Goal: Task Accomplishment & Management: Manage account settings

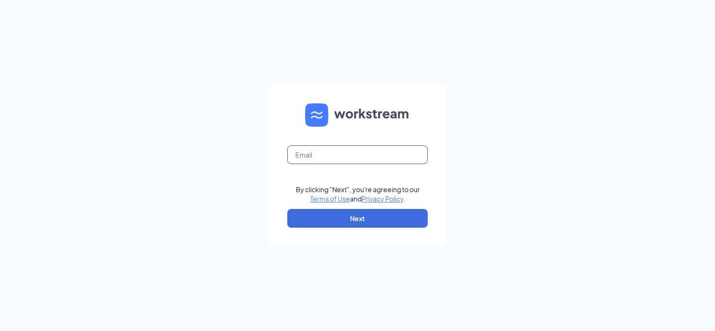
click at [327, 146] on input "text" at bounding box center [357, 154] width 140 height 19
type input "robertimpellizzeri@bleedblue.net"
click at [358, 213] on button "Next" at bounding box center [357, 218] width 140 height 19
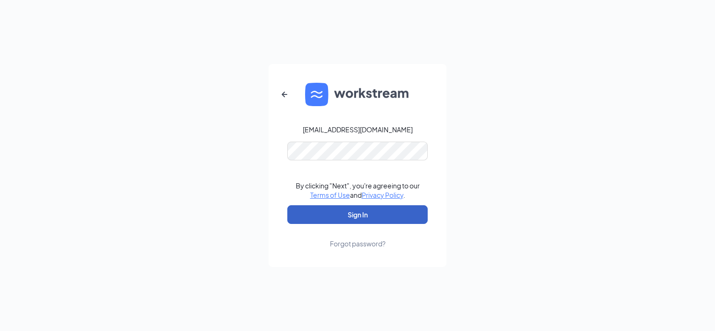
click at [365, 216] on button "Sign In" at bounding box center [357, 214] width 140 height 19
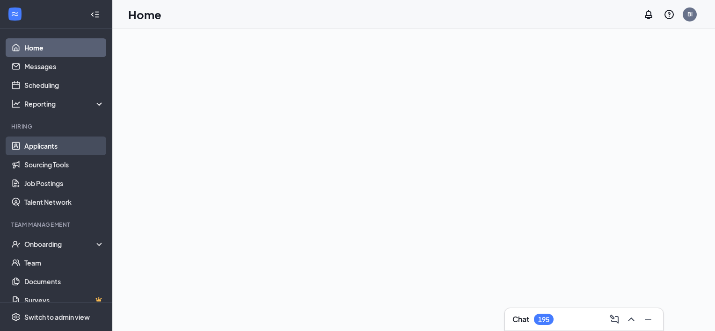
click at [50, 146] on link "Applicants" at bounding box center [64, 146] width 80 height 19
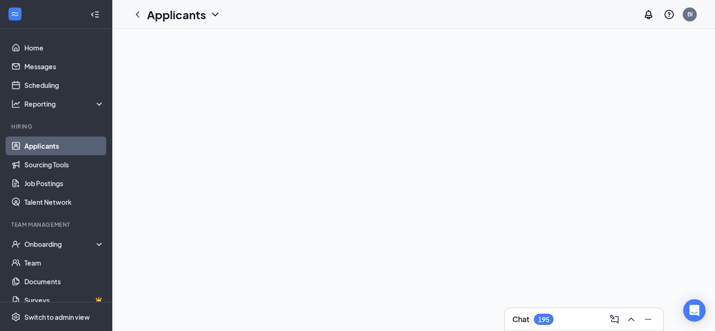
click at [46, 148] on link "Applicants" at bounding box center [64, 146] width 80 height 19
click at [217, 14] on icon "ChevronDown" at bounding box center [215, 15] width 6 height 4
click at [172, 41] on link "Applicants" at bounding box center [202, 40] width 101 height 9
click at [58, 163] on link "Sourcing Tools" at bounding box center [64, 164] width 80 height 19
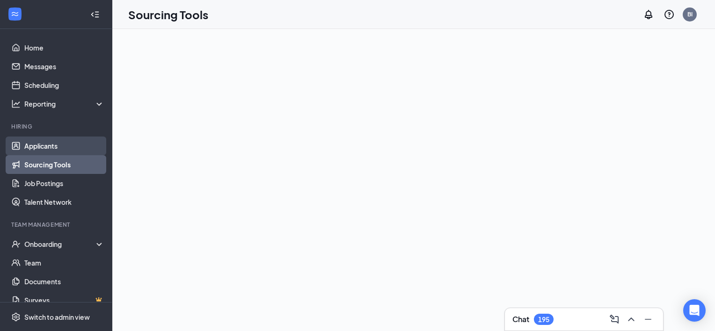
click at [51, 143] on link "Applicants" at bounding box center [64, 146] width 80 height 19
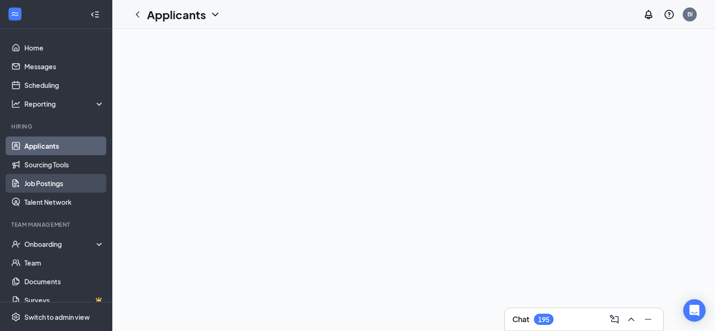
click at [58, 183] on link "Job Postings" at bounding box center [64, 183] width 80 height 19
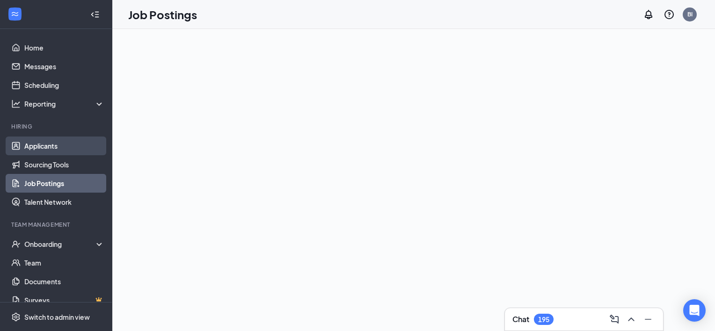
click at [51, 148] on link "Applicants" at bounding box center [64, 146] width 80 height 19
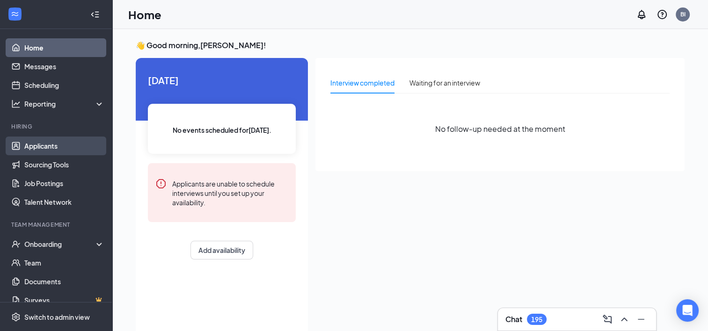
click at [45, 146] on link "Applicants" at bounding box center [64, 146] width 80 height 19
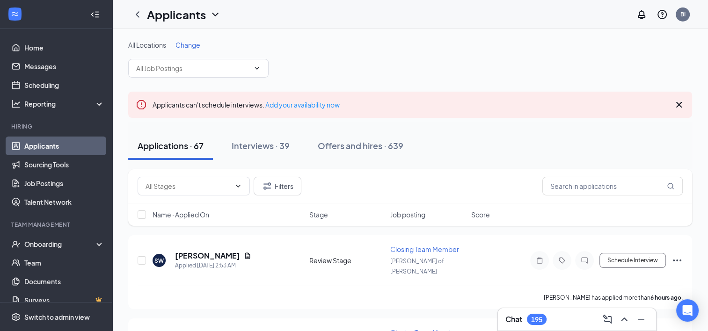
click at [194, 46] on span "Change" at bounding box center [187, 45] width 25 height 8
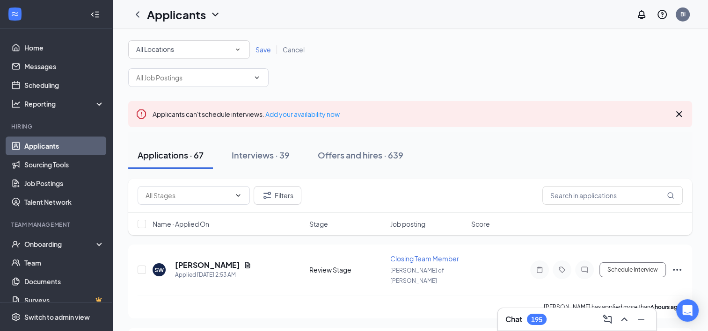
click at [189, 49] on div "All Locations" at bounding box center [189, 49] width 106 height 11
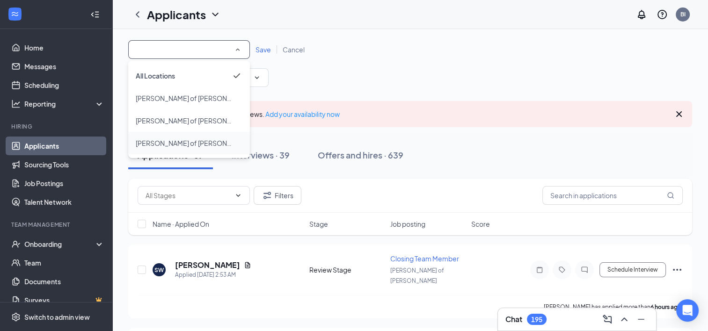
click at [181, 143] on span "[PERSON_NAME] of [PERSON_NAME]" at bounding box center [194, 143] width 116 height 8
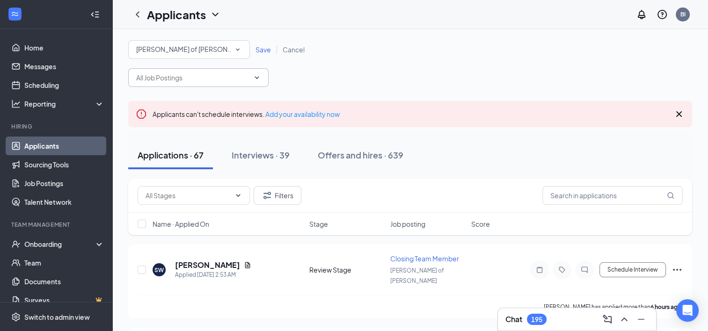
click at [264, 50] on span "Save" at bounding box center [262, 49] width 15 height 8
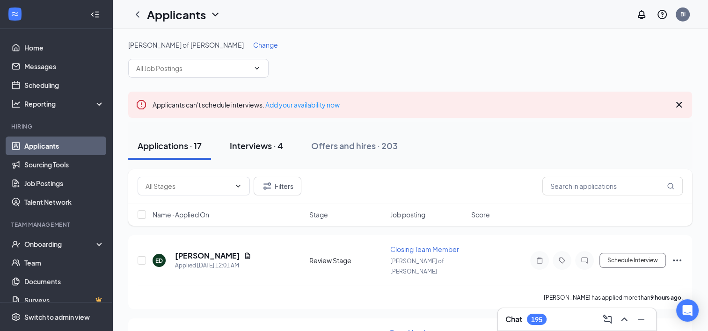
click at [253, 146] on div "Interviews · 4" at bounding box center [256, 146] width 53 height 12
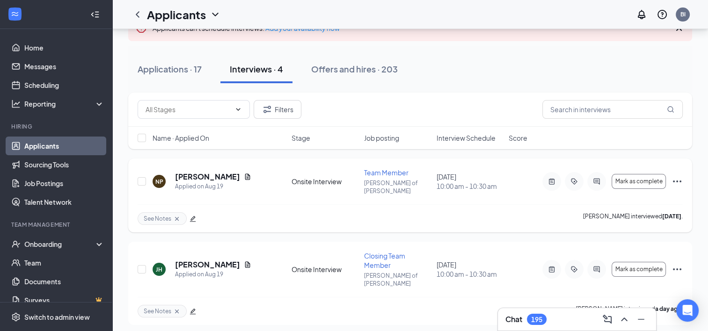
scroll to position [94, 0]
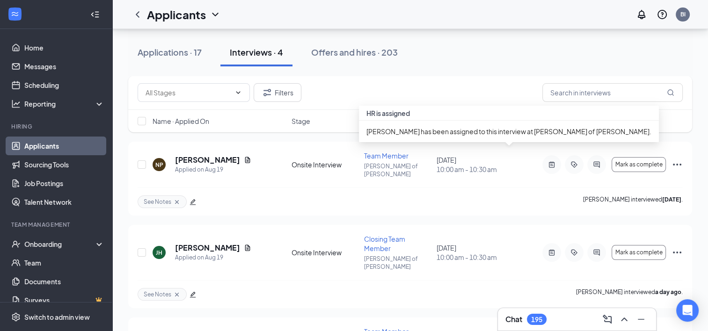
click at [473, 126] on div "[PERSON_NAME] has been assigned to this interview at [PERSON_NAME] of [PERSON_N…" at bounding box center [509, 132] width 300 height 22
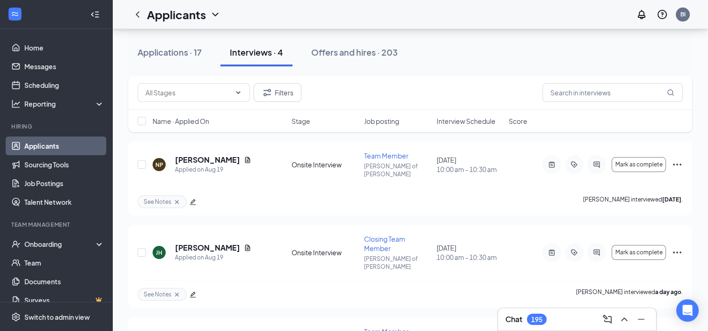
click at [460, 120] on span "Interview Schedule" at bounding box center [465, 120] width 59 height 9
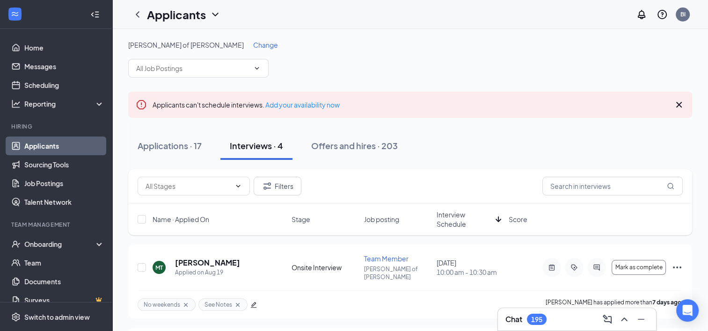
click at [453, 218] on span "Interview Schedule" at bounding box center [464, 219] width 56 height 19
click at [175, 145] on div "Applications · 17" at bounding box center [170, 146] width 64 height 12
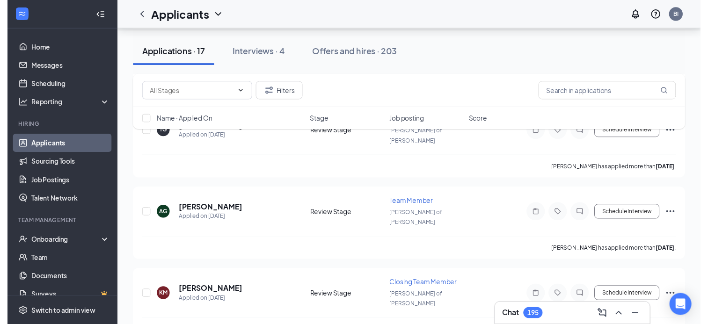
scroll to position [889, 0]
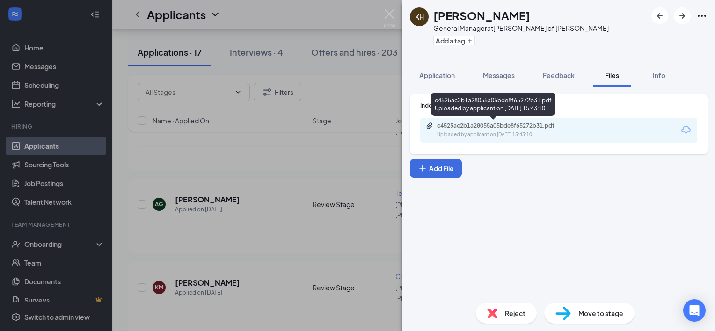
click at [544, 125] on div "c4525ac2b1a28055a05bde8f65272b31.pdf Uploaded by applicant on [DATE] 15:43:10" at bounding box center [558, 130] width 277 height 25
click at [544, 125] on div "c4525ac2b1a28055a05bde8f65272b31.pdf" at bounding box center [502, 125] width 131 height 7
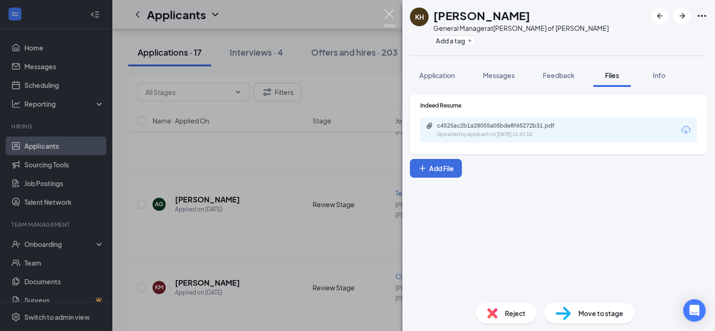
click at [388, 15] on img at bounding box center [390, 18] width 12 height 18
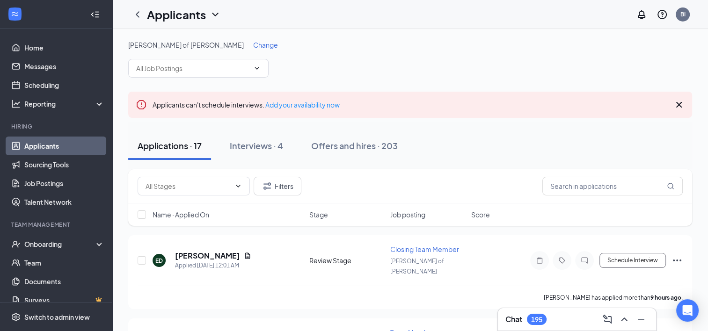
click at [253, 43] on span "Change" at bounding box center [265, 45] width 25 height 8
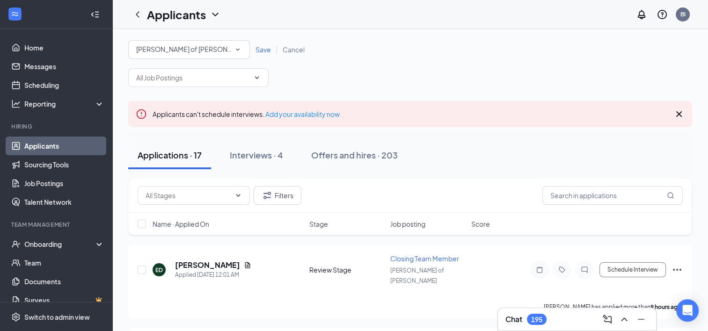
click at [177, 51] on span "[PERSON_NAME] of [PERSON_NAME]" at bounding box center [194, 49] width 116 height 8
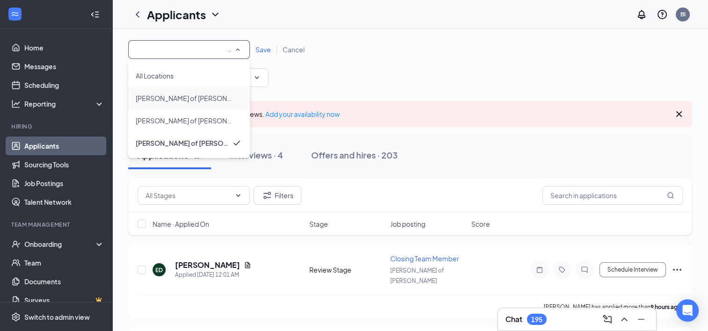
click at [176, 98] on span "[PERSON_NAME] of [PERSON_NAME]" at bounding box center [194, 98] width 116 height 8
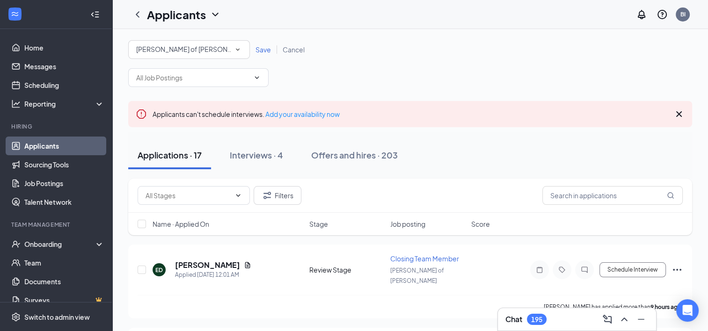
click at [264, 48] on span "Save" at bounding box center [262, 49] width 15 height 8
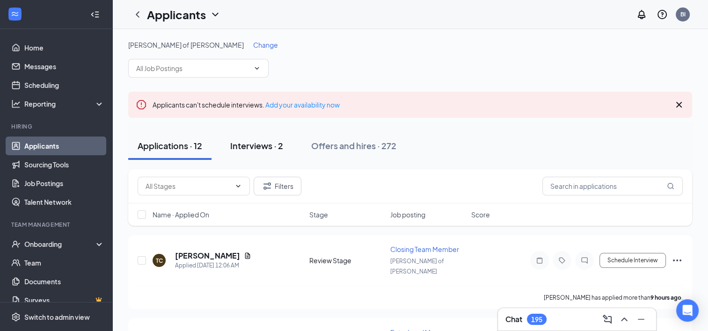
click at [268, 146] on div "Interviews · 2" at bounding box center [256, 146] width 53 height 12
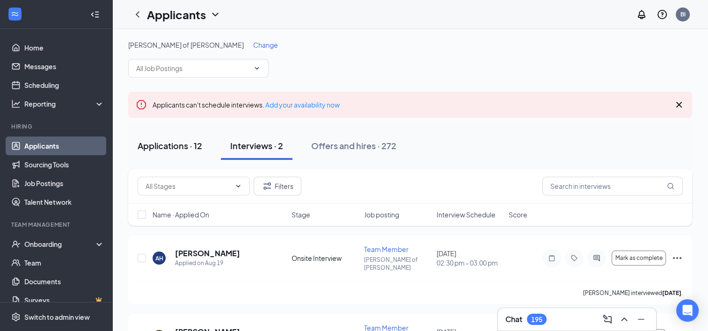
click at [179, 149] on div "Applications · 12" at bounding box center [170, 146] width 65 height 12
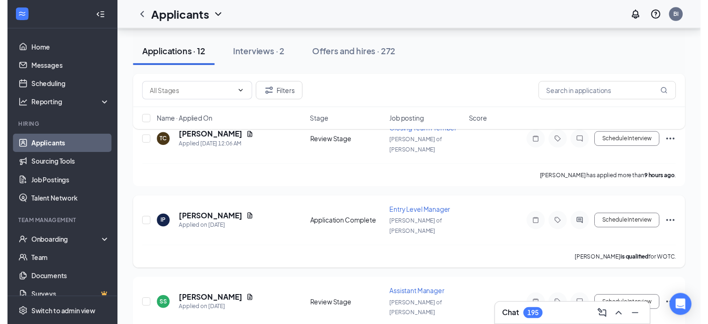
scroll to position [140, 0]
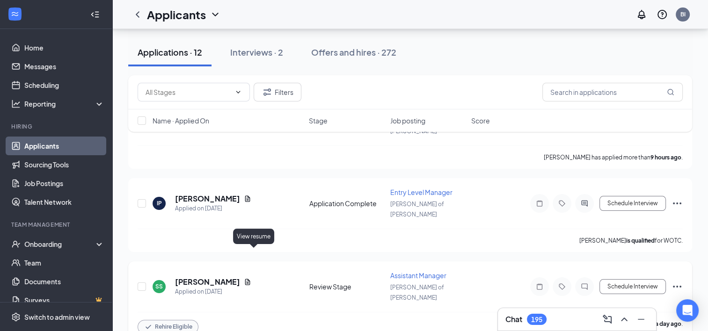
click at [251, 278] on icon "Document" at bounding box center [247, 281] width 7 height 7
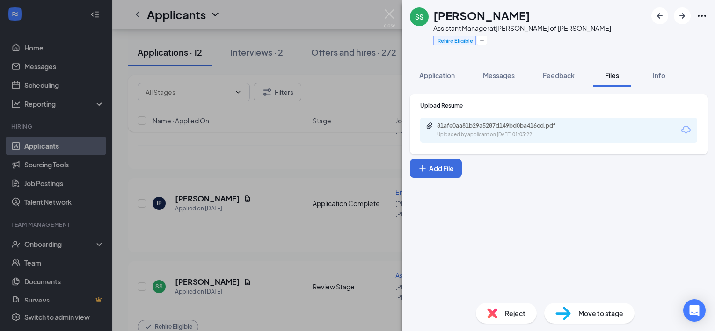
click at [481, 131] on div "Uploaded by applicant on [DATE] 01:03:22" at bounding box center [507, 134] width 140 height 7
click at [389, 12] on img at bounding box center [390, 18] width 12 height 18
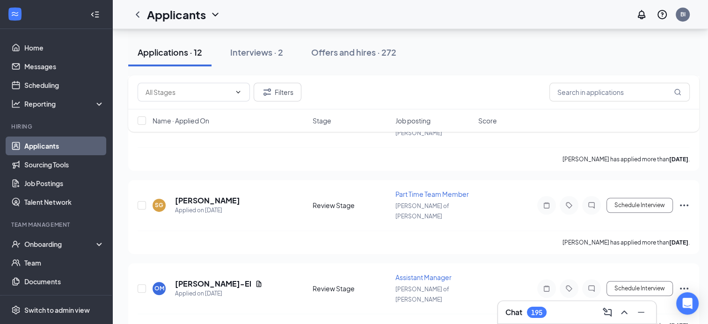
scroll to position [561, 0]
click at [685, 283] on icon "Ellipses" at bounding box center [683, 288] width 11 height 11
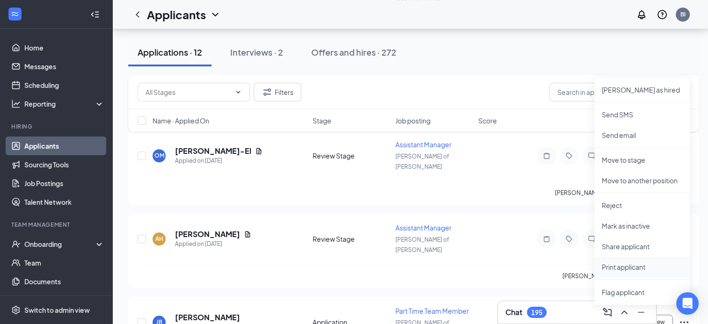
scroll to position [702, 0]
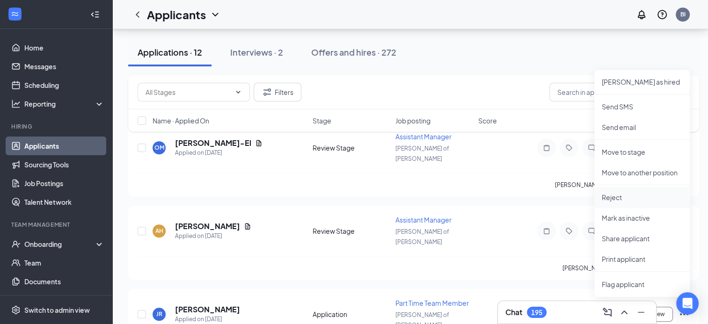
click at [618, 196] on p "Reject" at bounding box center [642, 197] width 80 height 9
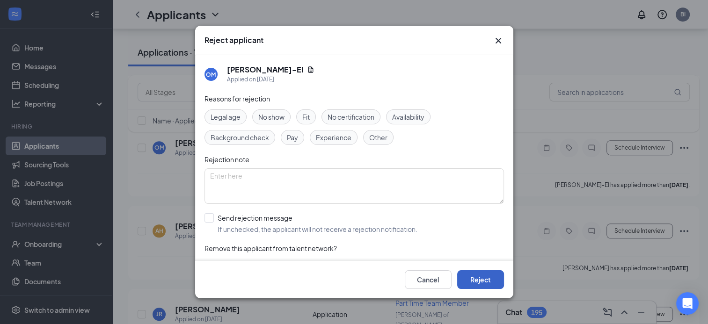
click at [486, 277] on button "Reject" at bounding box center [480, 279] width 47 height 19
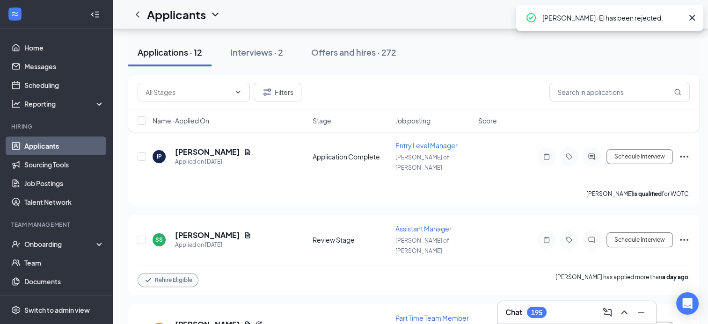
scroll to position [0, 0]
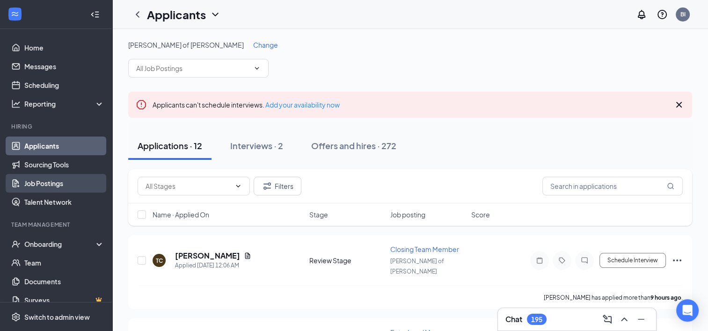
click at [55, 180] on link "Job Postings" at bounding box center [64, 183] width 80 height 19
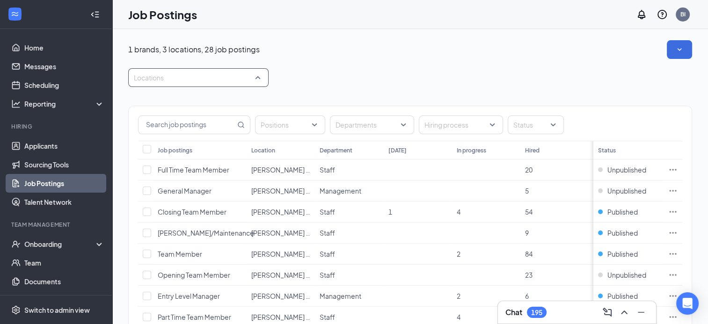
click at [259, 75] on div "Locations" at bounding box center [198, 77] width 140 height 19
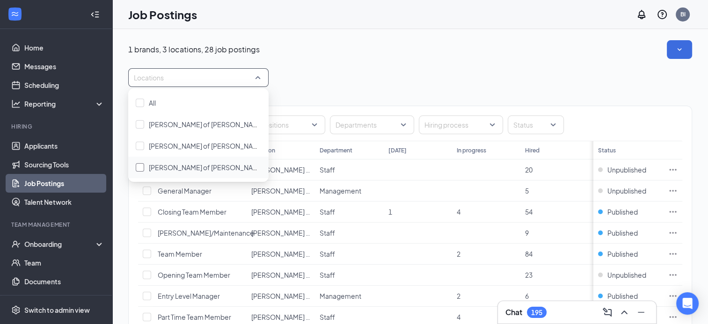
click at [189, 167] on span "[PERSON_NAME] of [PERSON_NAME]" at bounding box center [207, 167] width 116 height 8
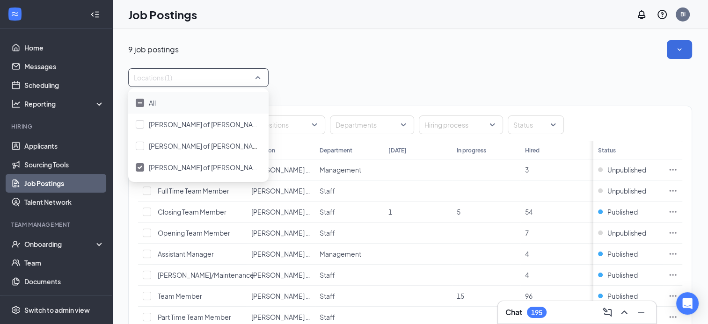
click at [374, 52] on div "9 job postings" at bounding box center [410, 49] width 564 height 19
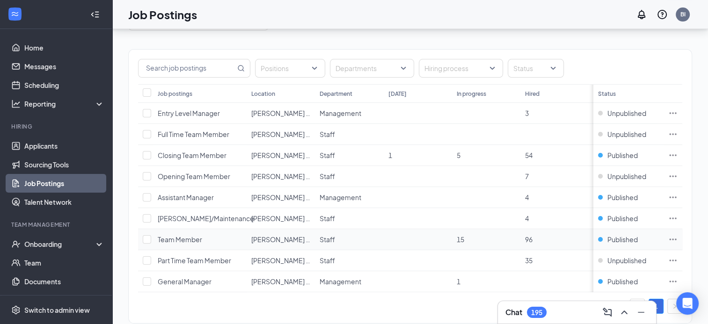
scroll to position [36, 0]
